Goal: Information Seeking & Learning: Understand process/instructions

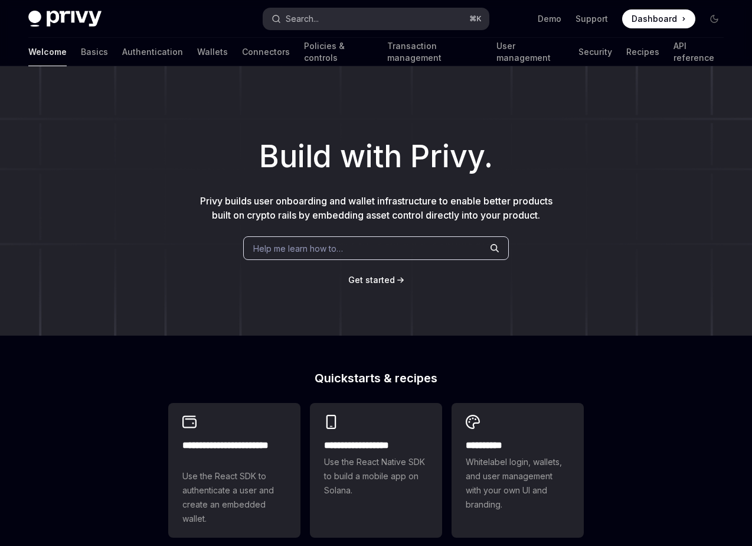
click at [349, 18] on button "Search... ⌘ K" at bounding box center [376, 18] width 226 height 21
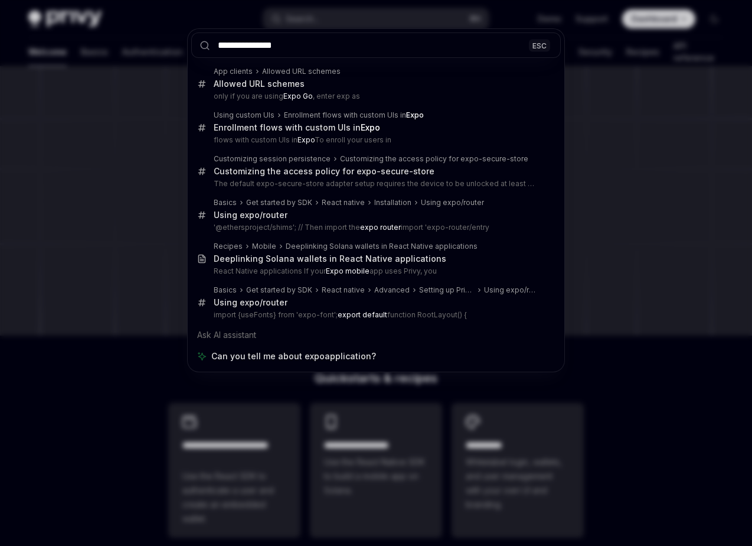
type input "**********"
click at [157, 194] on div "**********" at bounding box center [376, 273] width 752 height 546
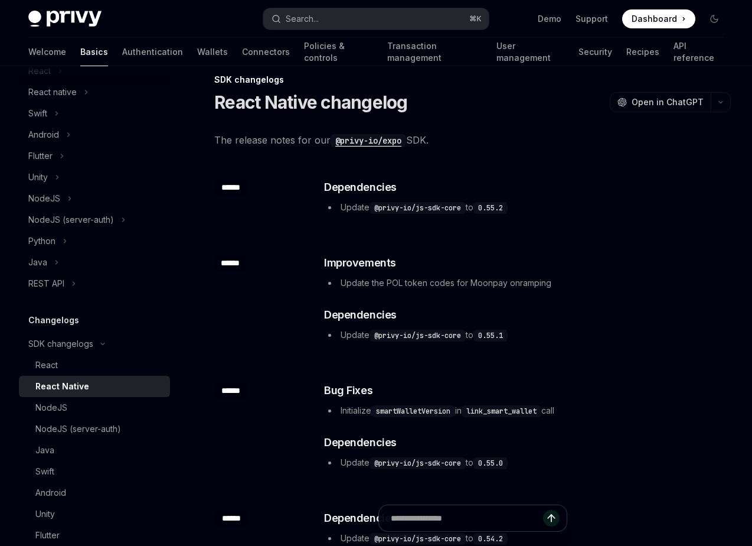
scroll to position [113, 0]
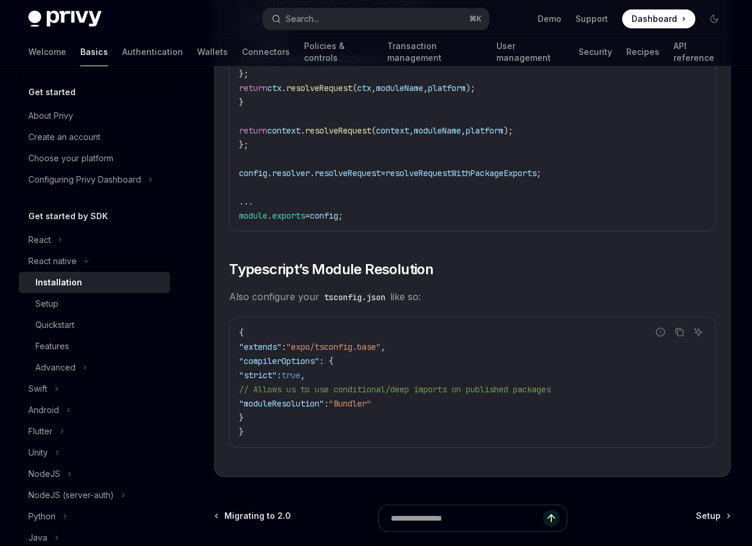
scroll to position [1997, 0]
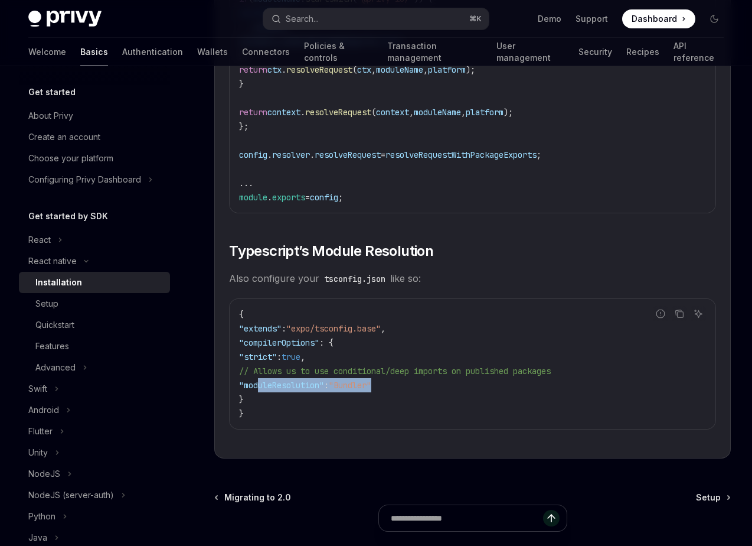
drag, startPoint x: 406, startPoint y: 395, endPoint x: 259, endPoint y: 393, distance: 147.7
click at [259, 393] on code "{ "extends" : "expo/tsconfig.base" , "compilerOptions" : { "strict" : true , //…" at bounding box center [472, 363] width 467 height 113
copy span ""moduleResolution" : "Bundler""
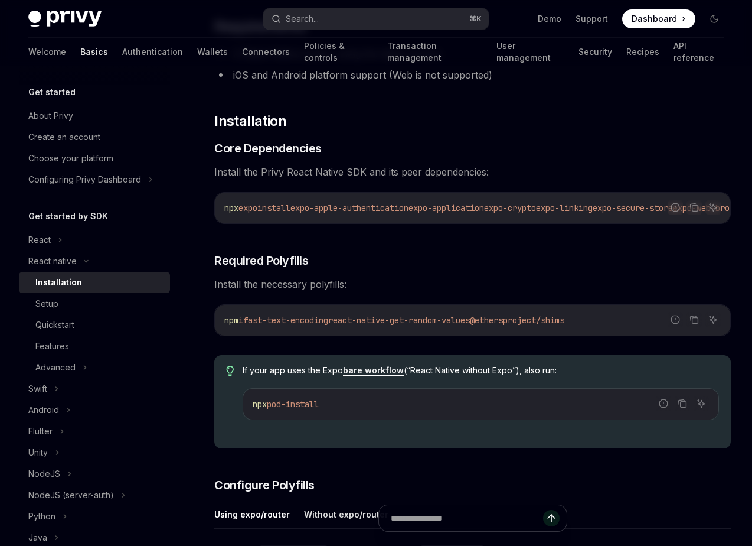
scroll to position [133, 0]
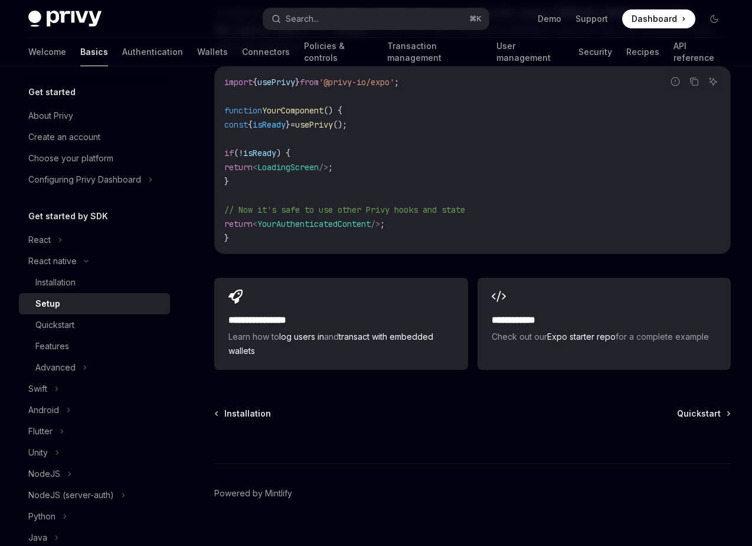
scroll to position [1066, 0]
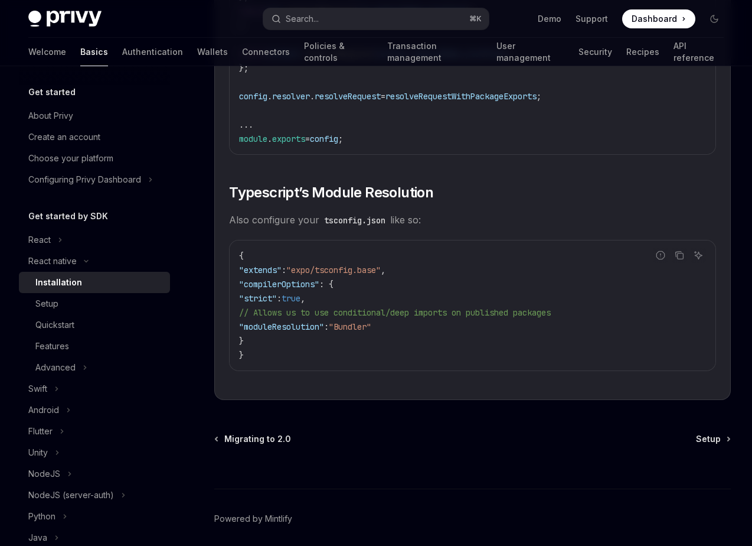
scroll to position [2109, 0]
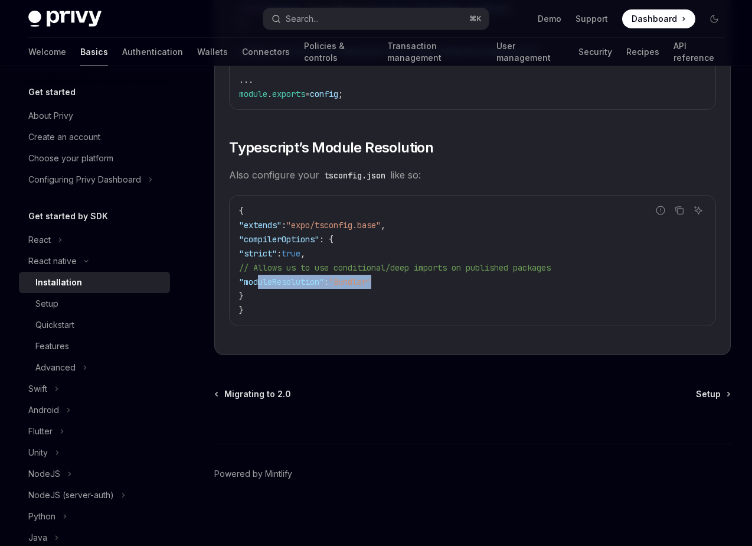
drag, startPoint x: 405, startPoint y: 283, endPoint x: 259, endPoint y: 283, distance: 146.5
click at [259, 283] on code "{ "extends" : "expo/tsconfig.base" , "compilerOptions" : { "strict" : true , //…" at bounding box center [472, 260] width 467 height 113
copy span ""moduleResolution" : "Bundler""
